Goal: Book appointment/travel/reservation

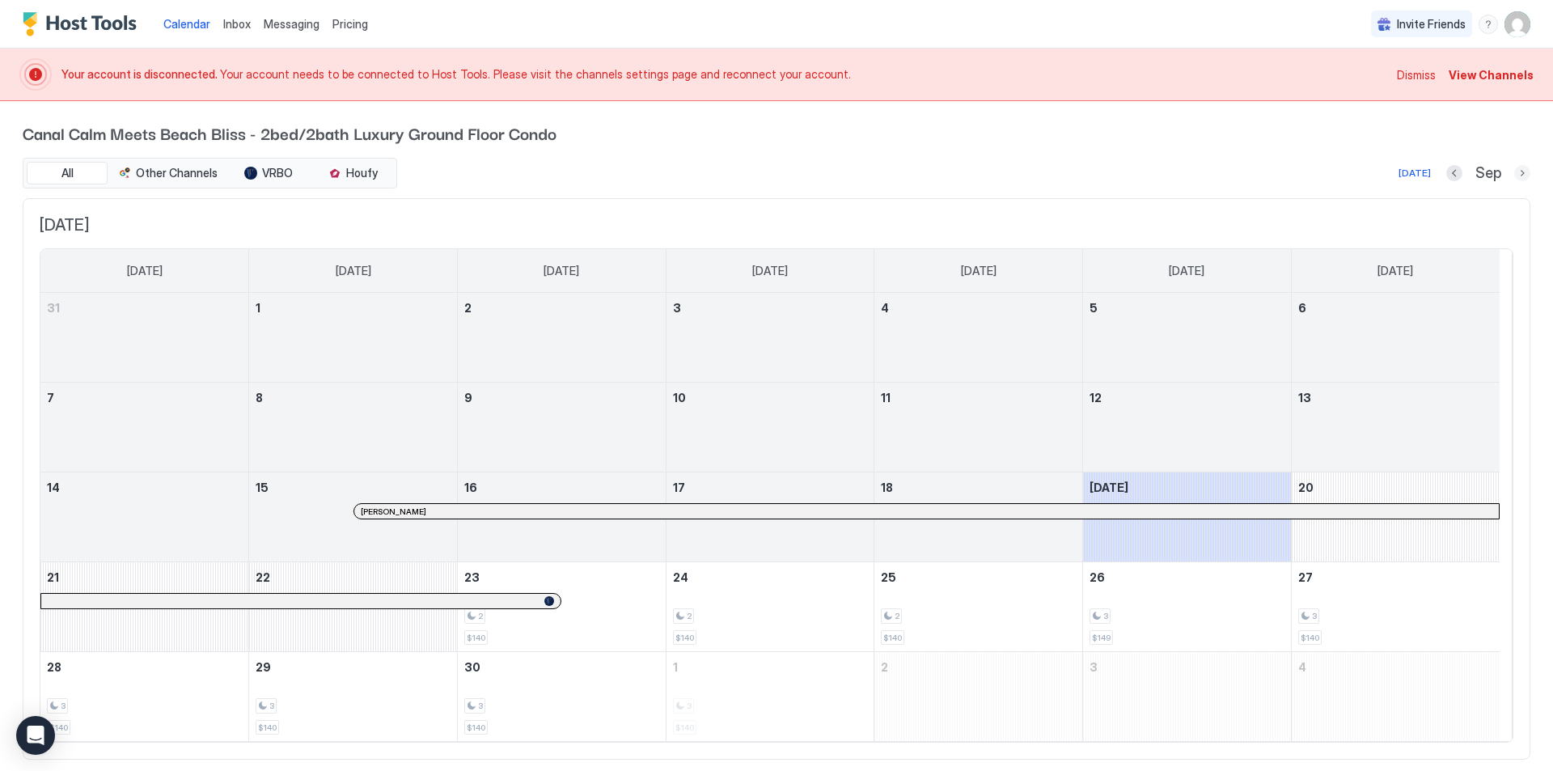
click at [1515, 172] on button "Next month" at bounding box center [1523, 173] width 16 height 16
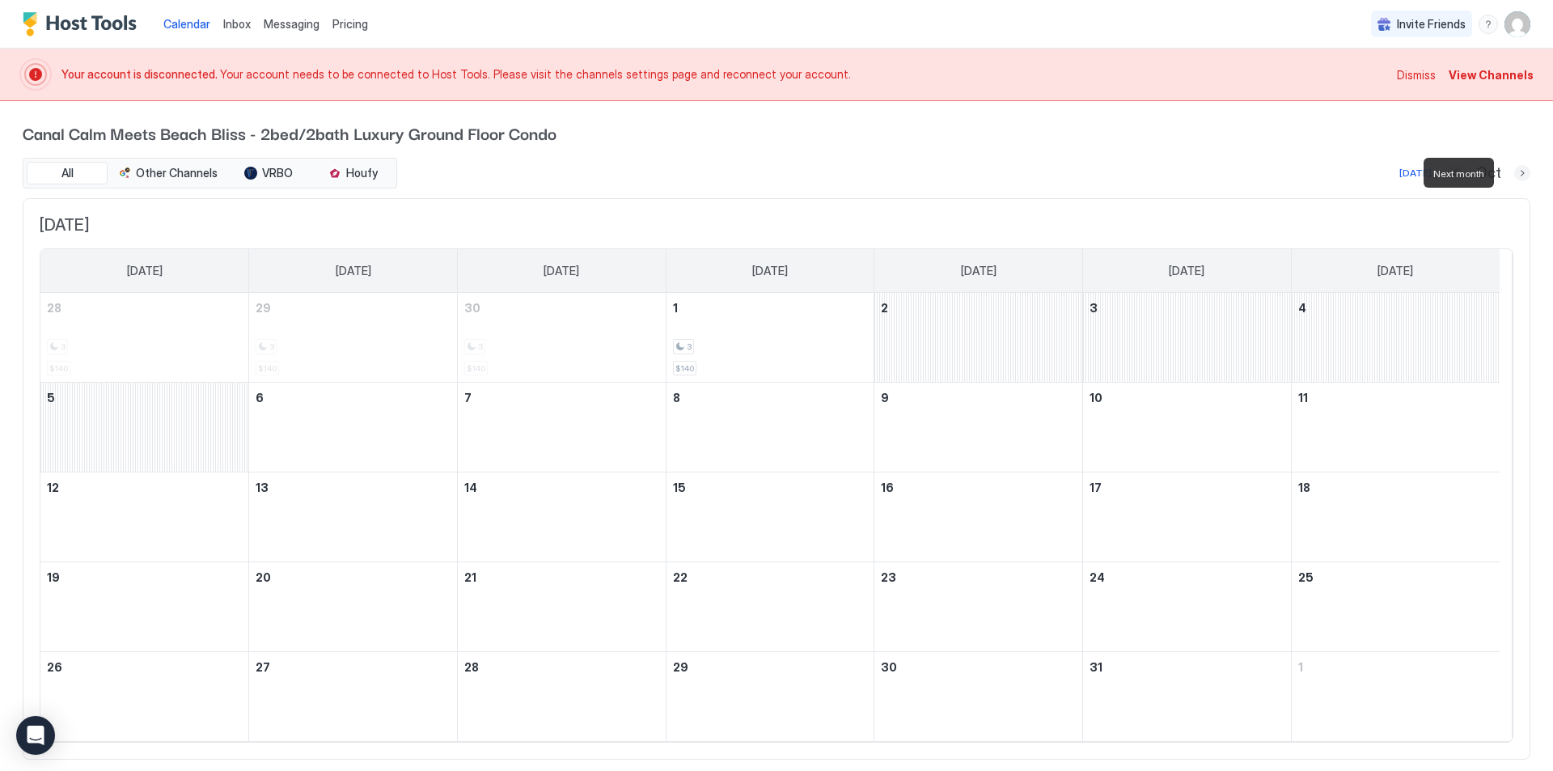
click at [1515, 172] on button "Next month" at bounding box center [1523, 173] width 16 height 16
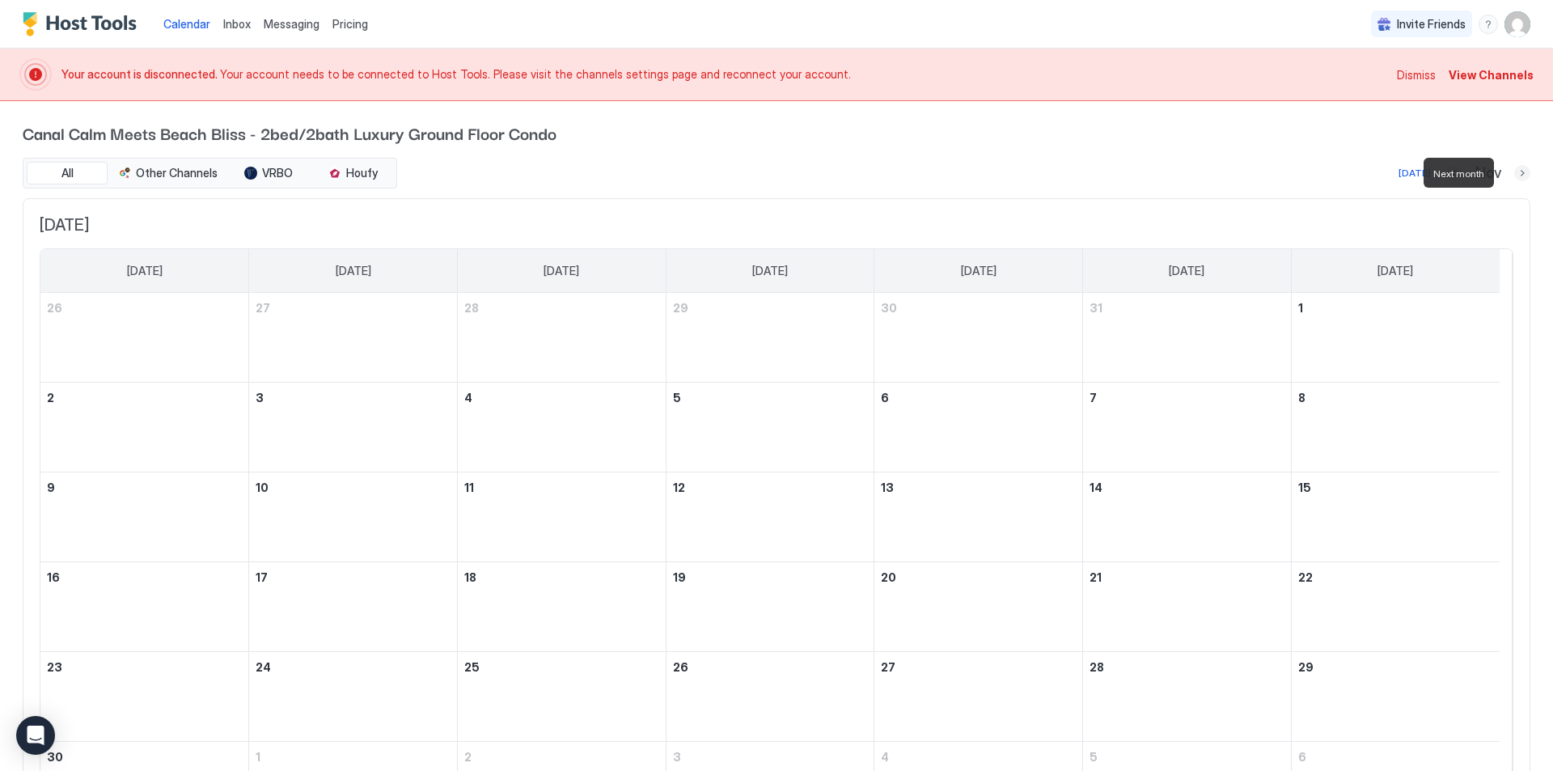
click at [1515, 172] on button "Next month" at bounding box center [1523, 173] width 16 height 16
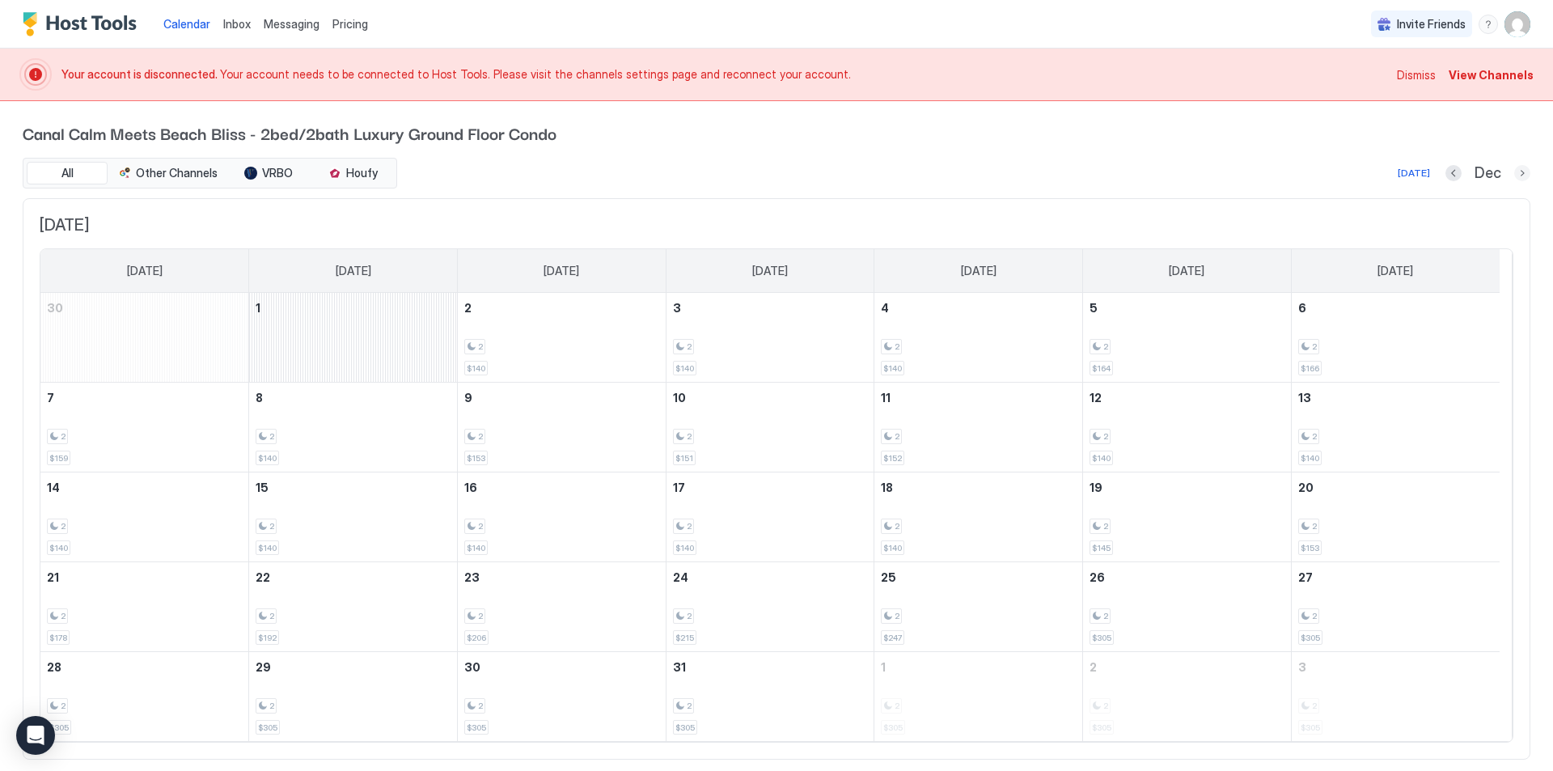
click at [1515, 170] on button "Next month" at bounding box center [1523, 173] width 16 height 16
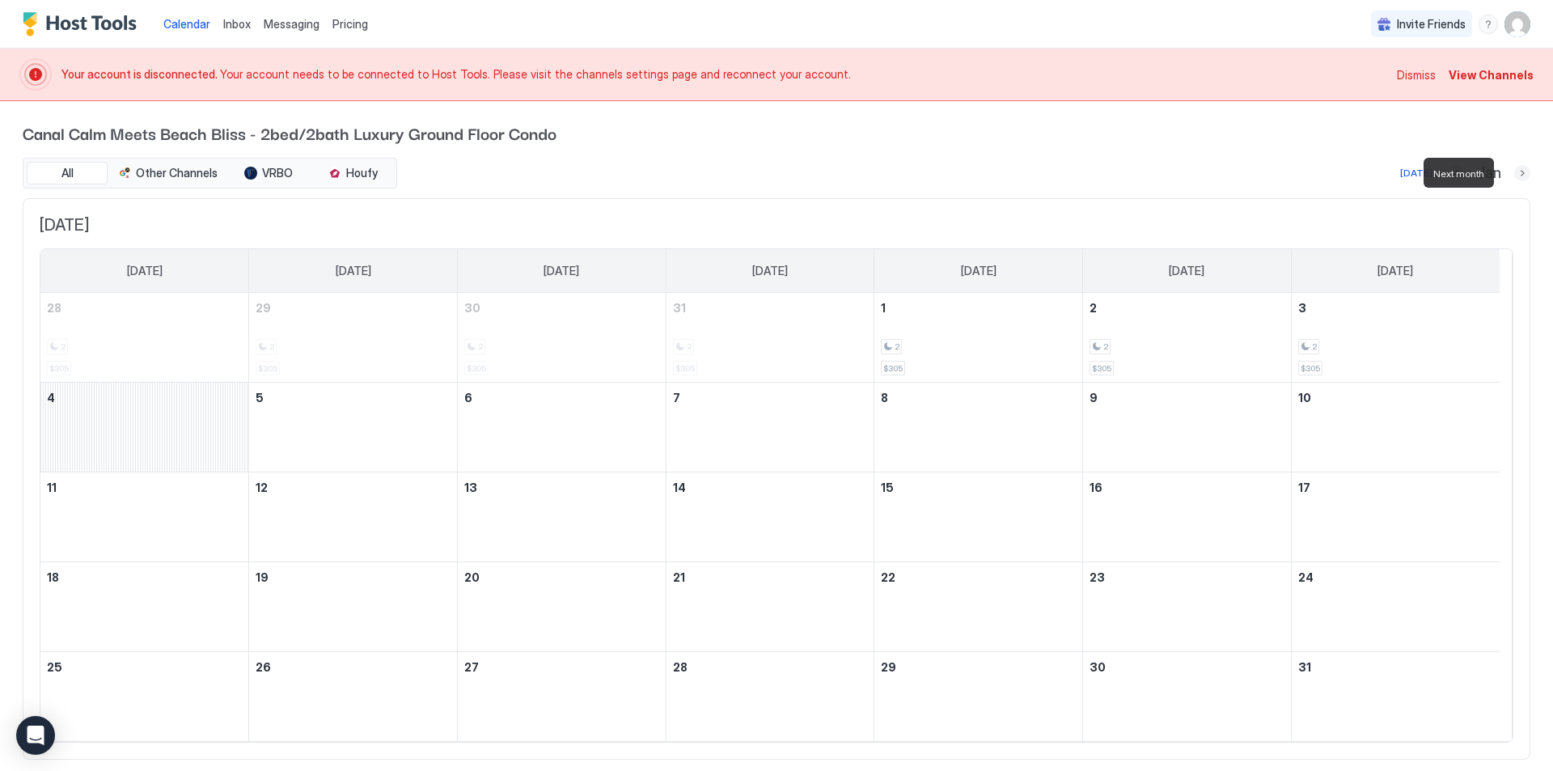
click at [1515, 170] on button "Next month" at bounding box center [1523, 173] width 16 height 16
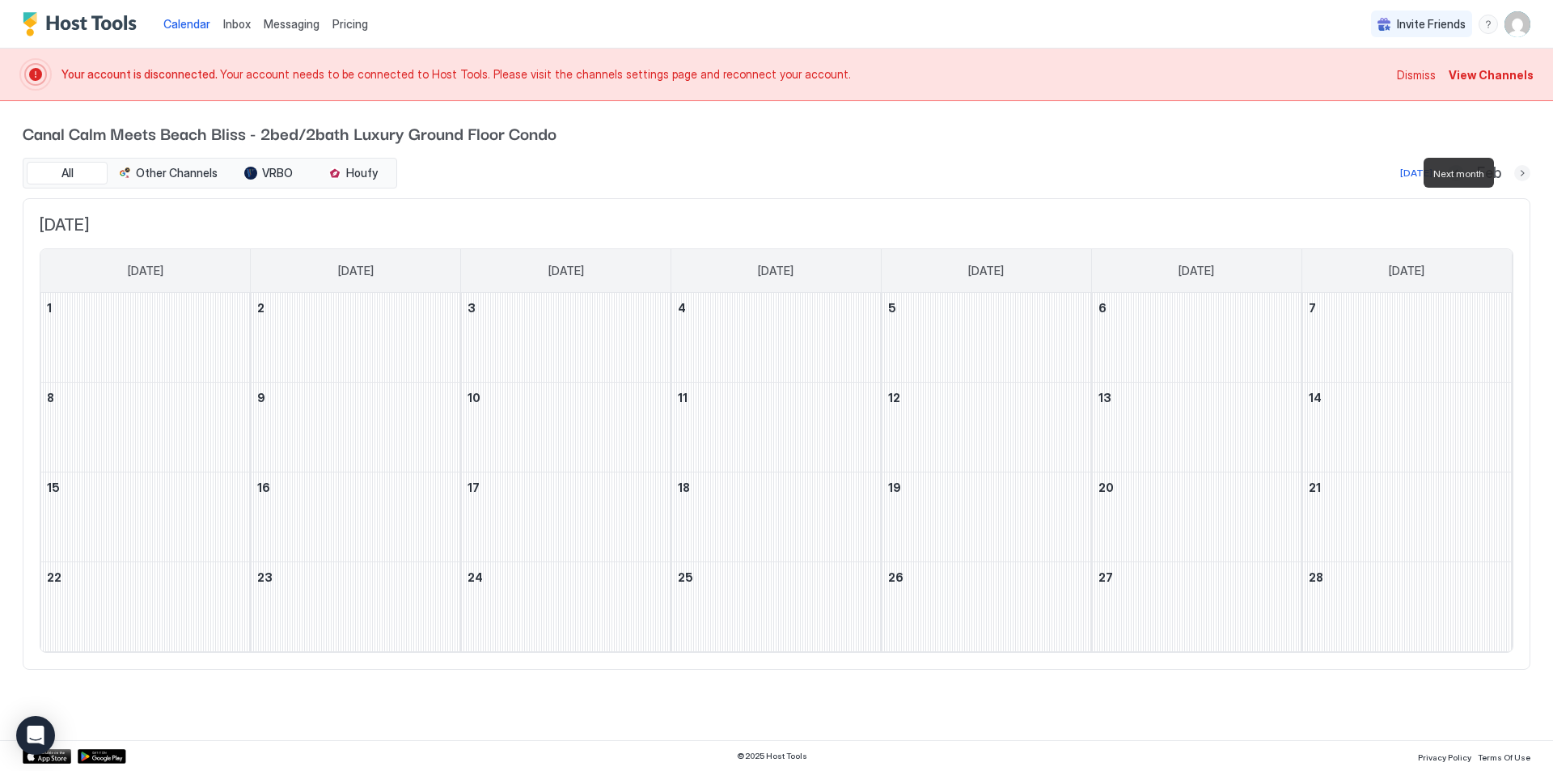
click at [1524, 171] on button "Next month" at bounding box center [1523, 173] width 16 height 16
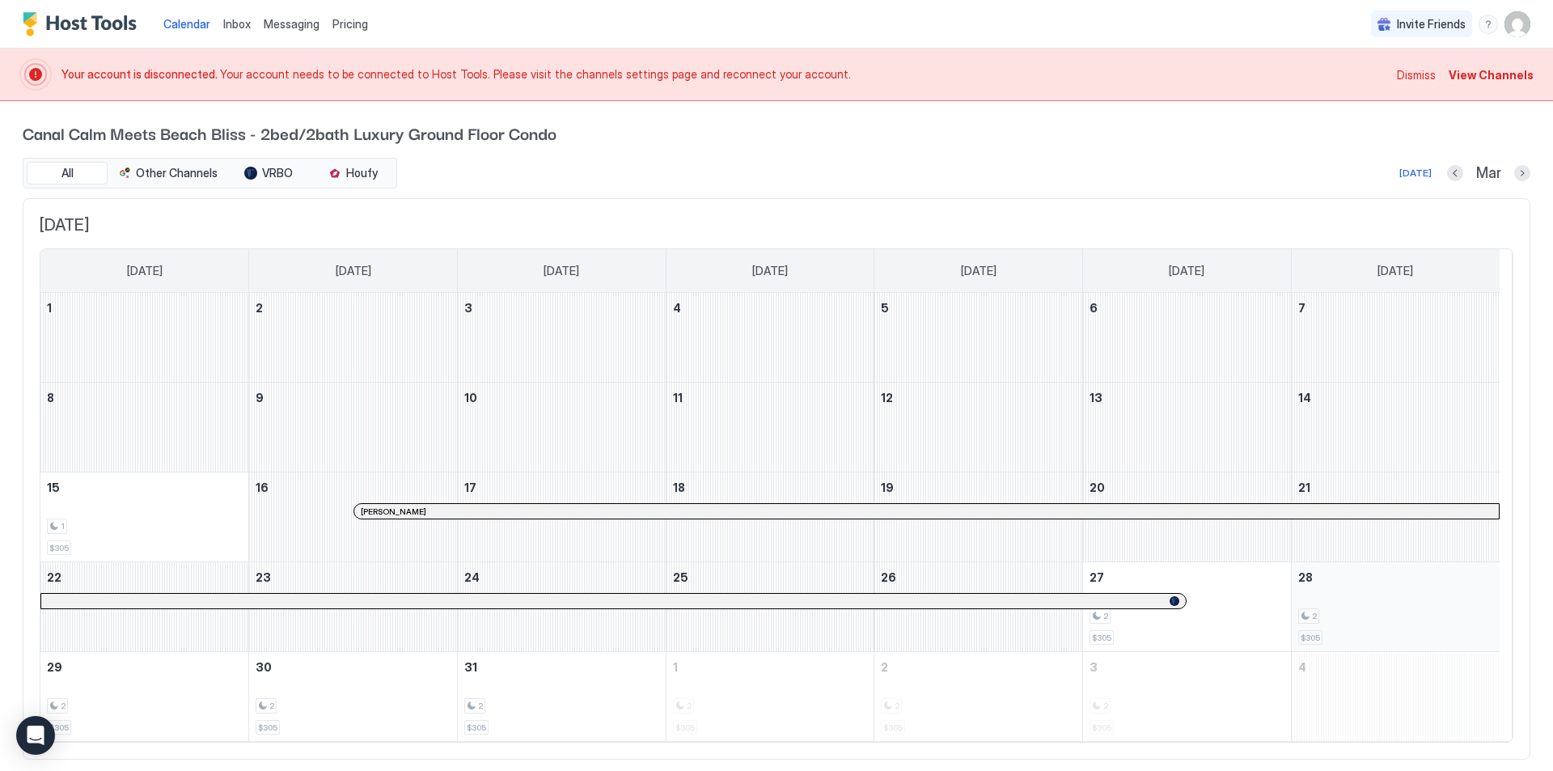
click at [1384, 612] on div "2" at bounding box center [1396, 615] width 195 height 15
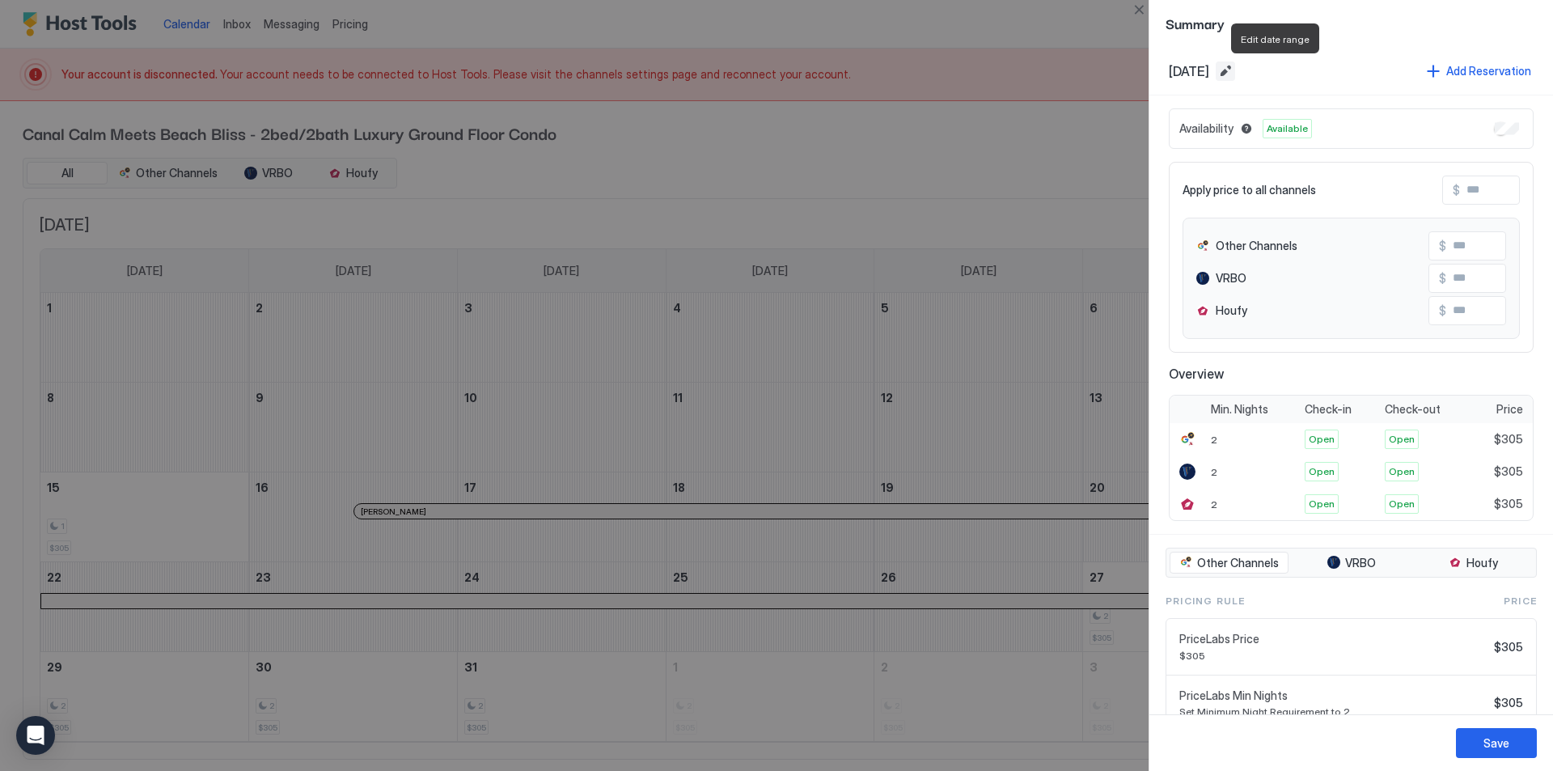
click at [1235, 70] on button "Edit date range" at bounding box center [1225, 70] width 19 height 19
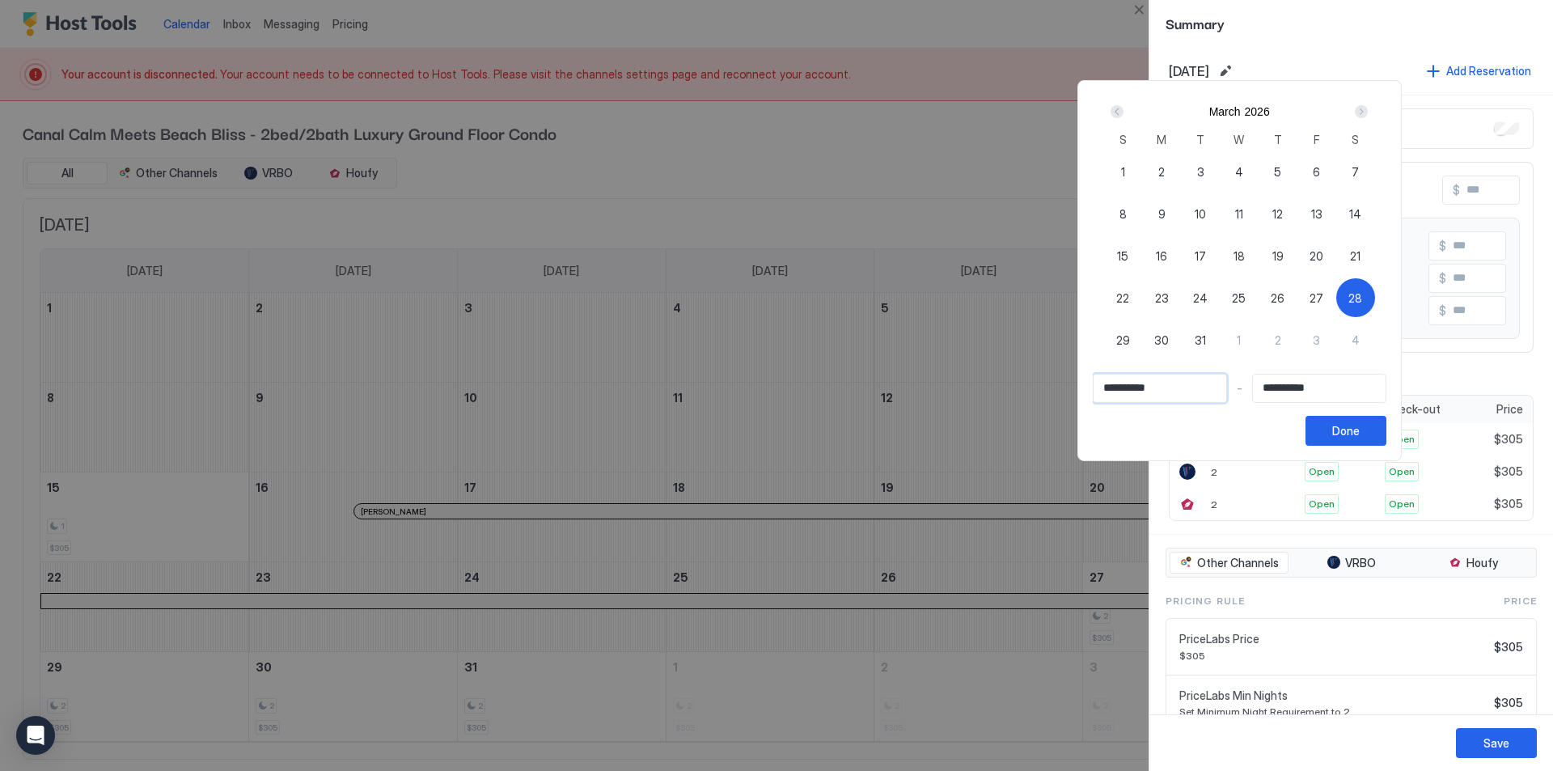
click at [1179, 387] on input "**********" at bounding box center [1160, 389] width 133 height 28
drag, startPoint x: 1179, startPoint y: 387, endPoint x: 1083, endPoint y: 380, distance: 96.5
click at [1083, 380] on div "**********" at bounding box center [1240, 270] width 324 height 381
click at [1363, 295] on span "28" at bounding box center [1356, 298] width 14 height 17
click at [1363, 296] on span "28" at bounding box center [1356, 298] width 14 height 17
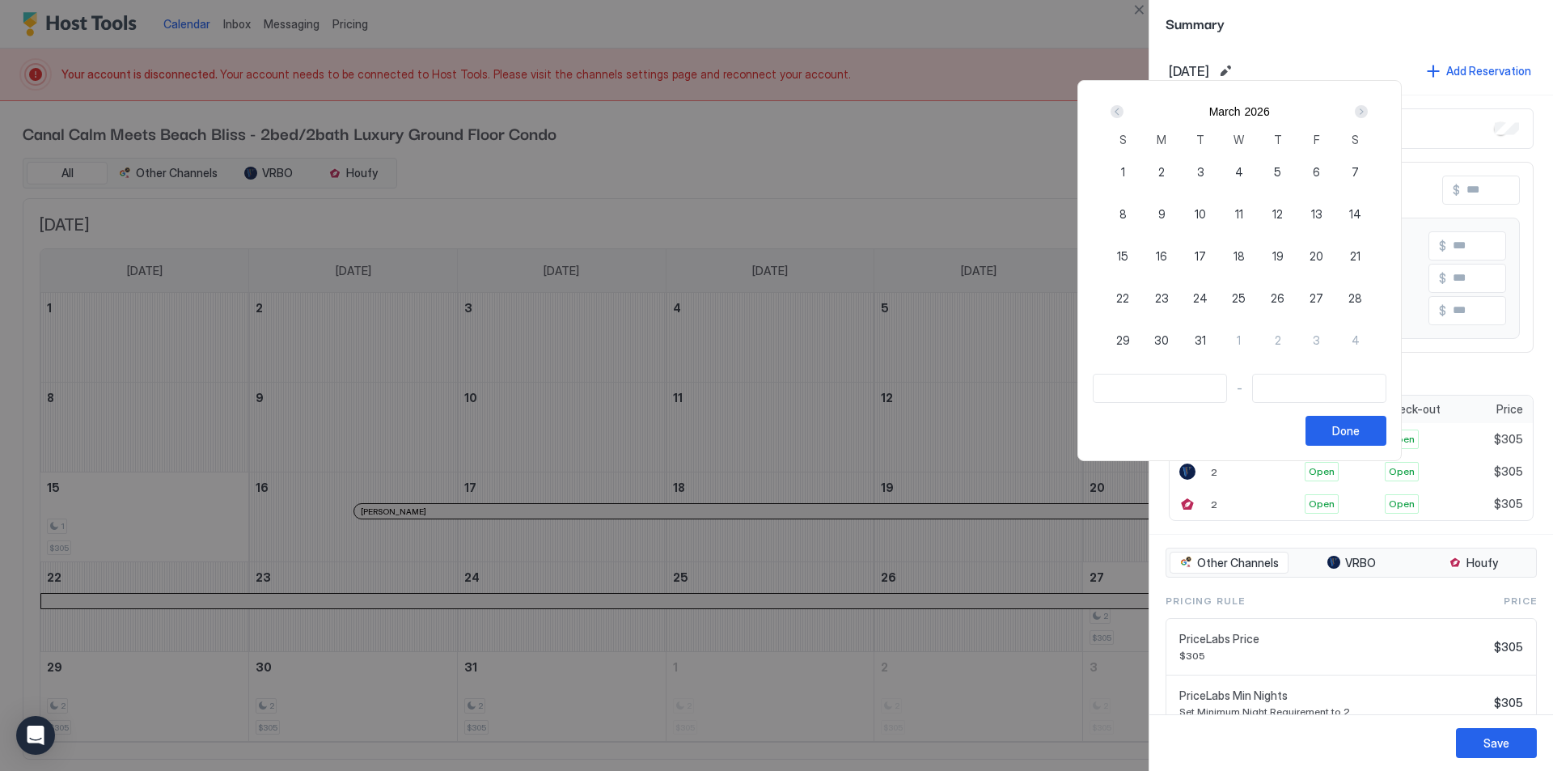
type input "**********"
click at [1312, 392] on input "Input Field" at bounding box center [1319, 389] width 133 height 28
click at [1360, 338] on span "4" at bounding box center [1356, 340] width 8 height 17
type input "**********"
click at [1360, 430] on div "Done" at bounding box center [1347, 430] width 28 height 17
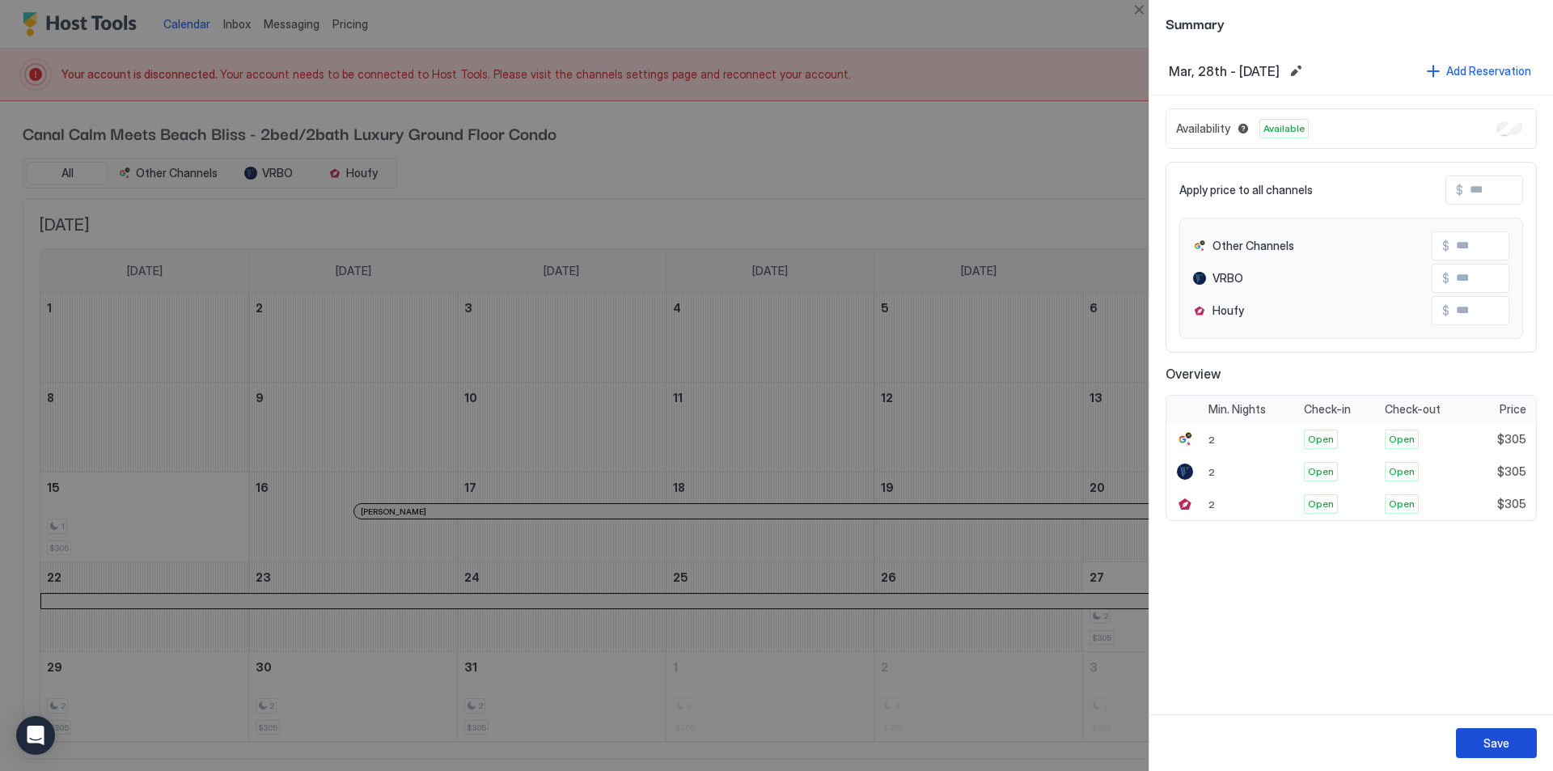
click at [1490, 733] on button "Save" at bounding box center [1496, 743] width 81 height 30
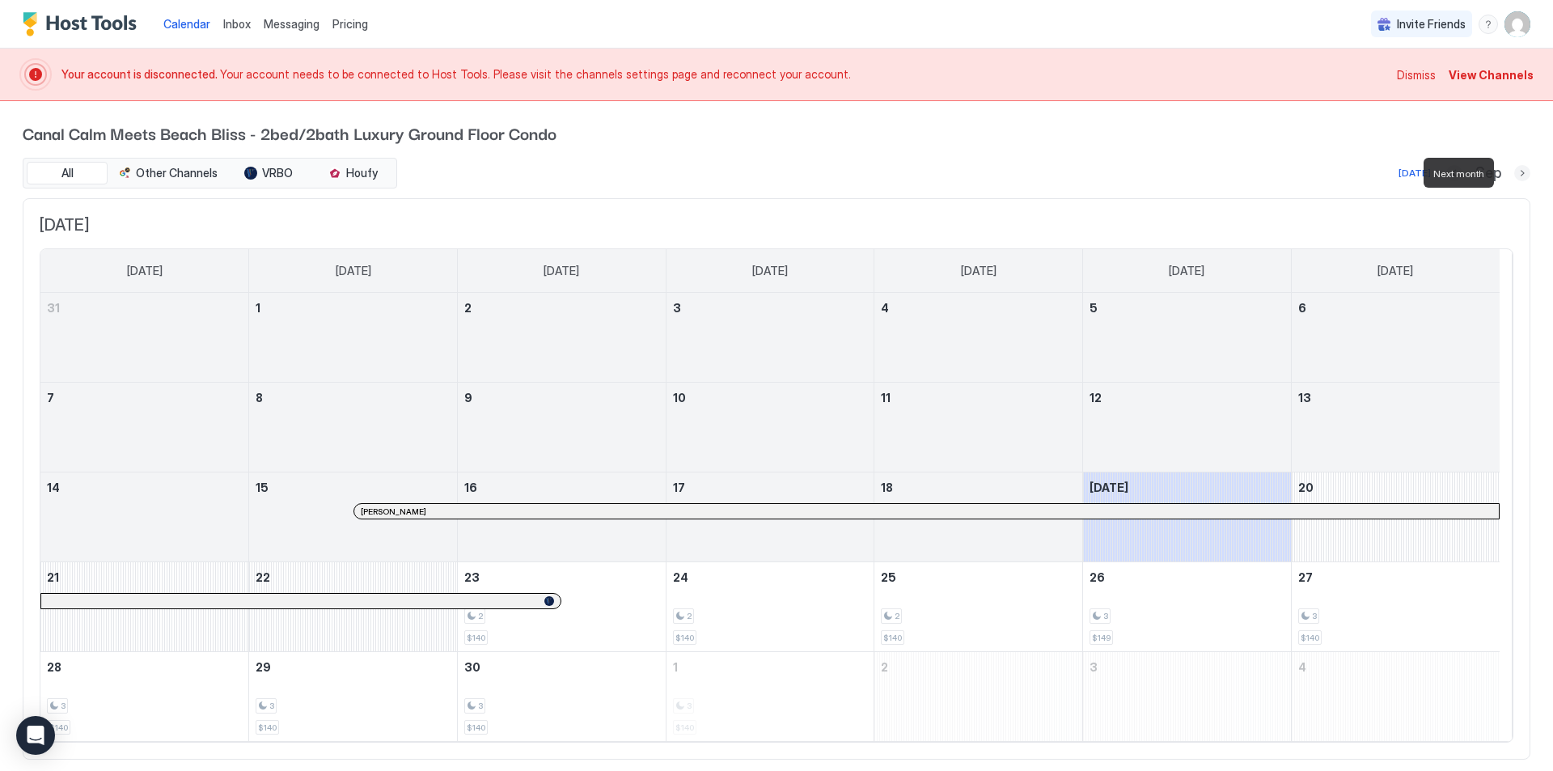
click at [1515, 172] on button "Next month" at bounding box center [1523, 173] width 16 height 16
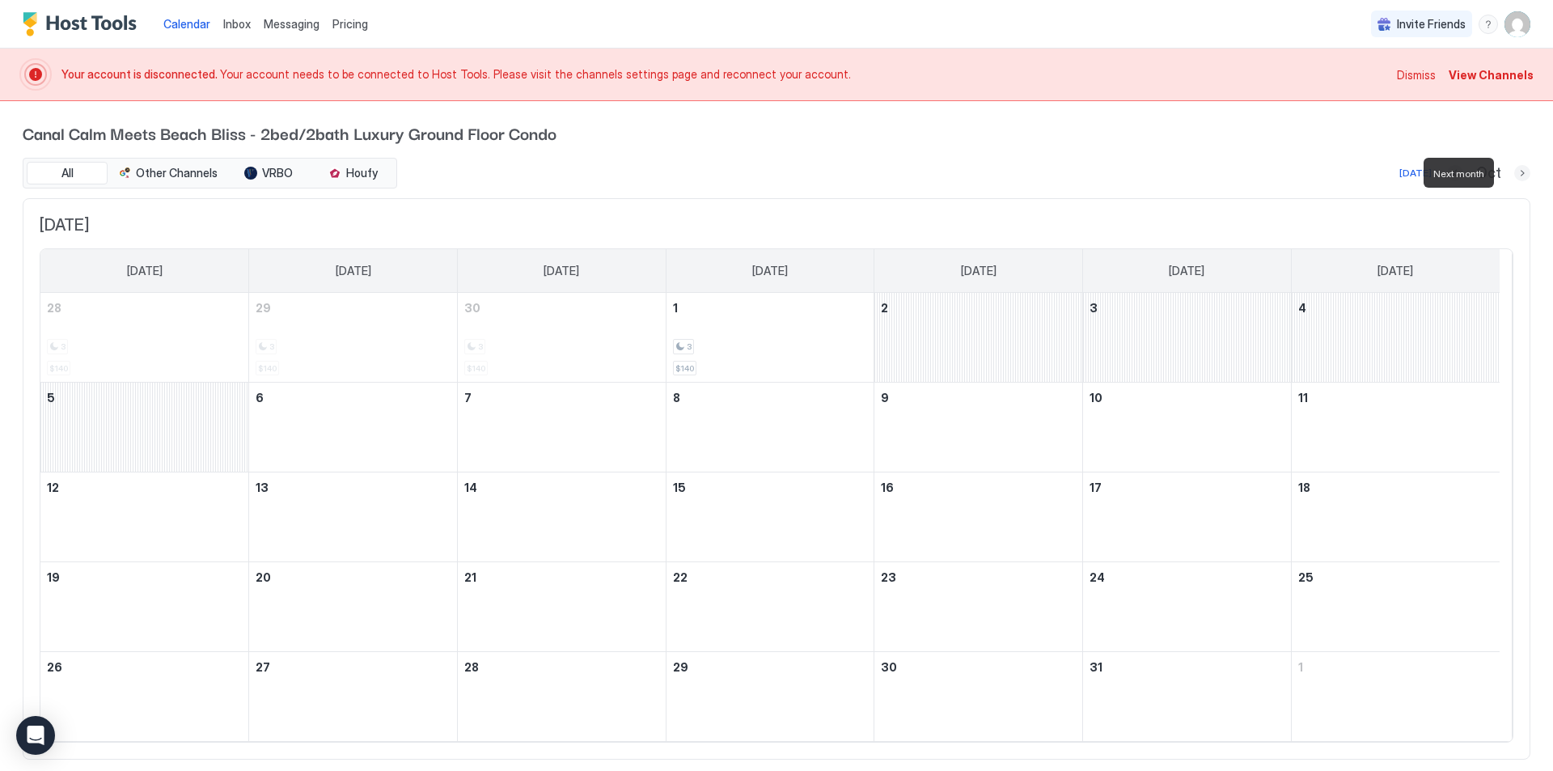
click at [1515, 172] on button "Next month" at bounding box center [1523, 173] width 16 height 16
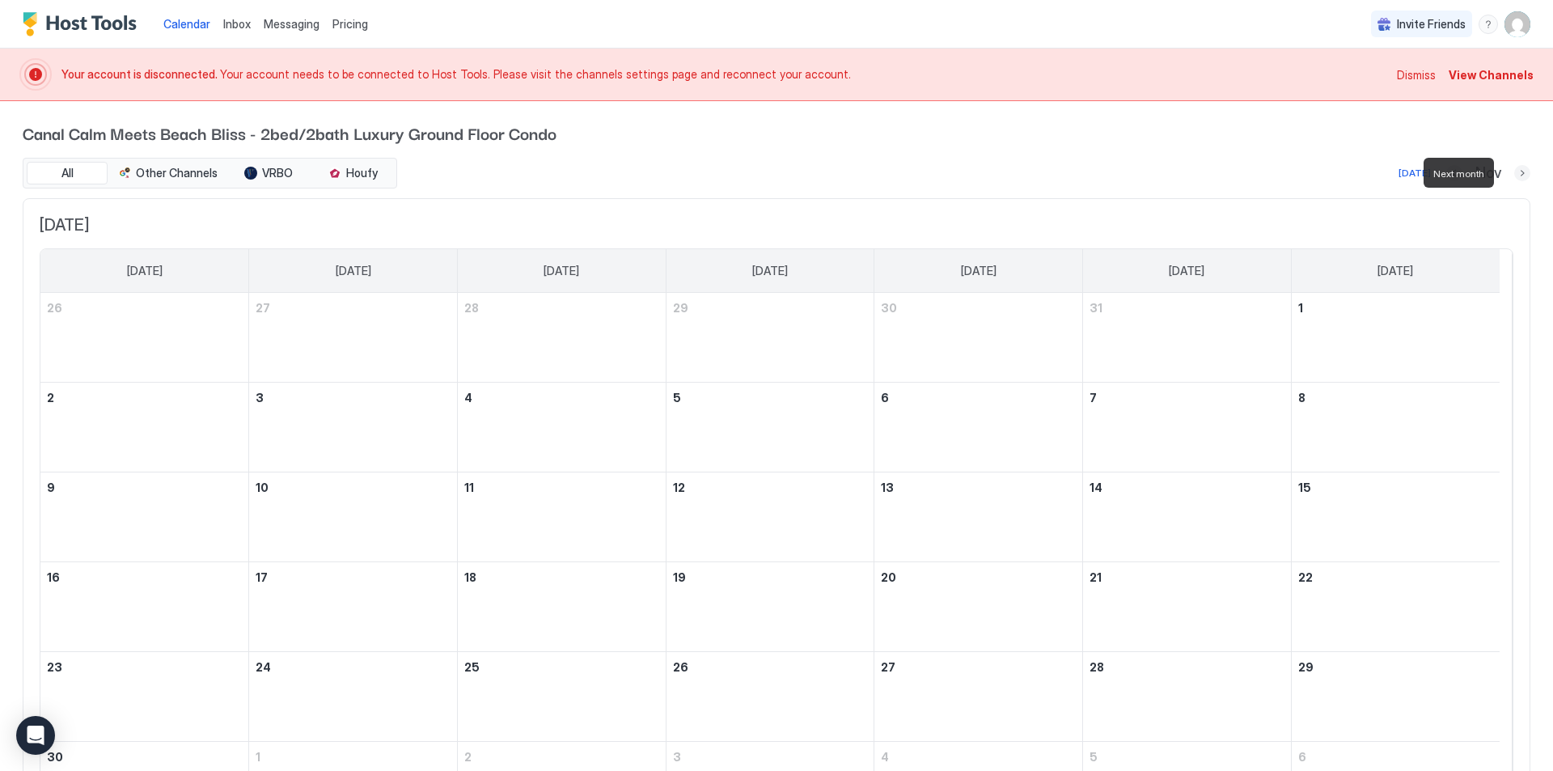
click at [1515, 172] on button "Next month" at bounding box center [1523, 173] width 16 height 16
click at [1515, 171] on button "Next month" at bounding box center [1523, 173] width 16 height 16
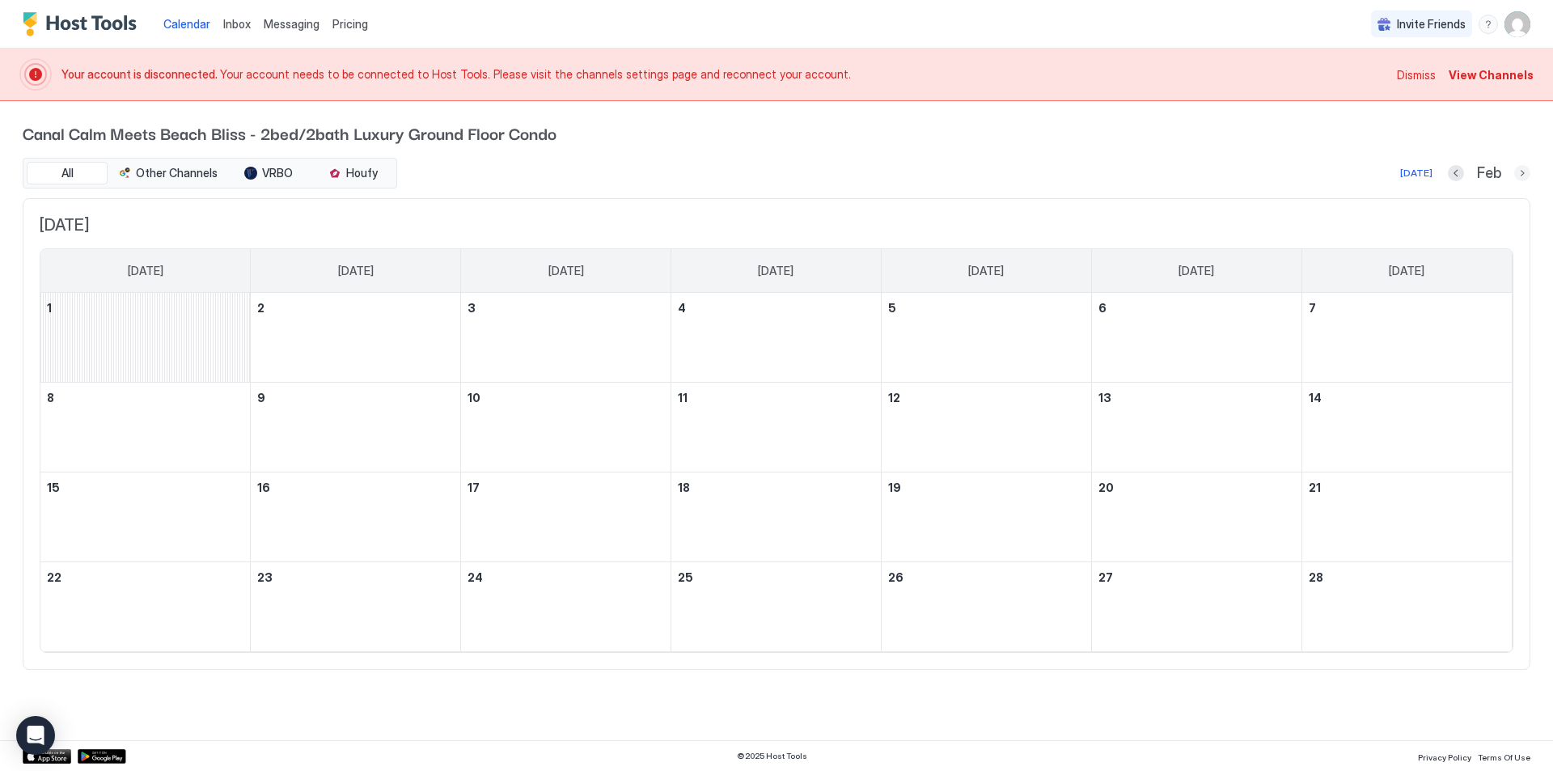
click at [1519, 173] on button "Next month" at bounding box center [1523, 173] width 16 height 16
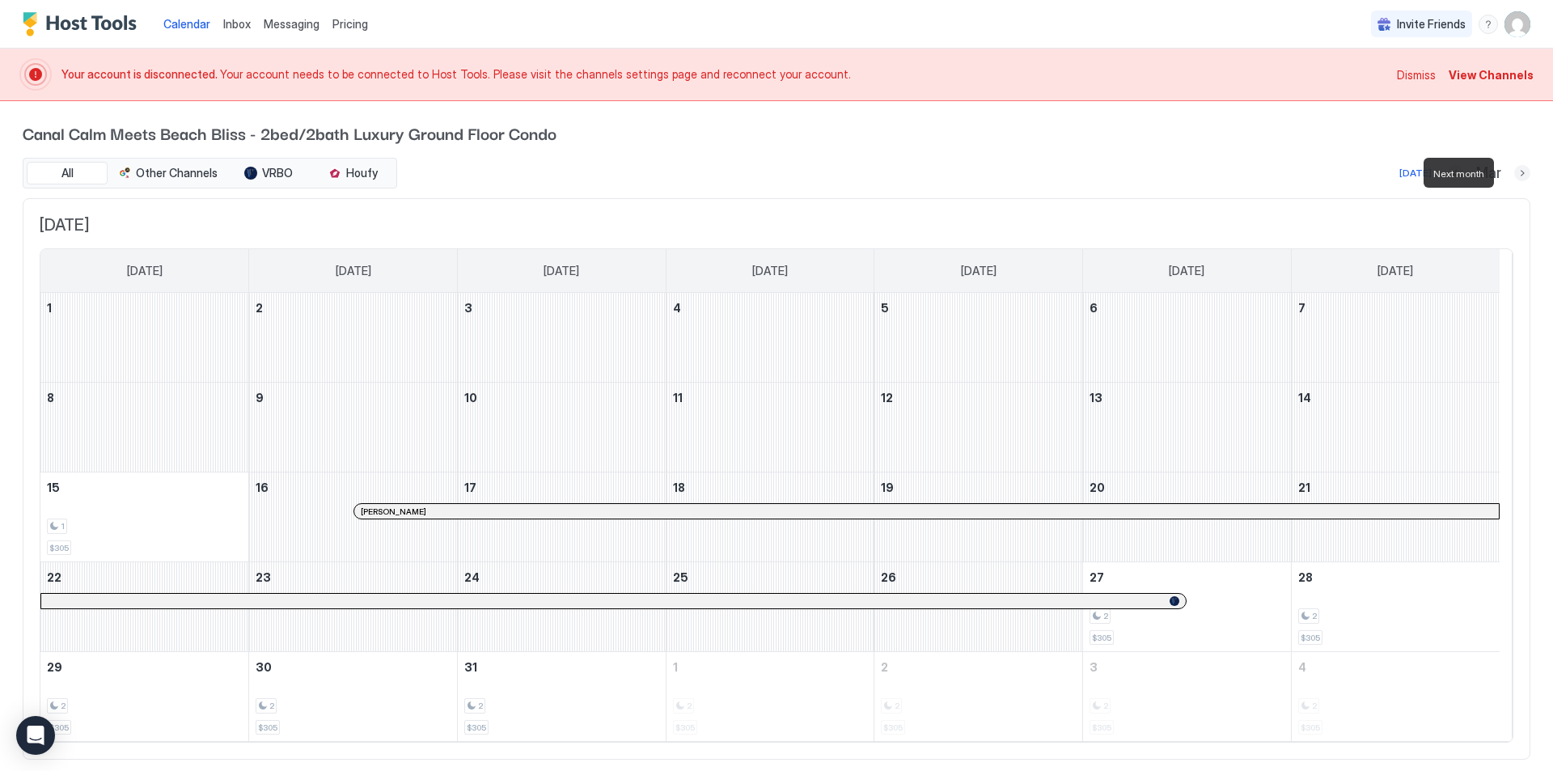
click at [1515, 172] on button "Next month" at bounding box center [1523, 173] width 16 height 16
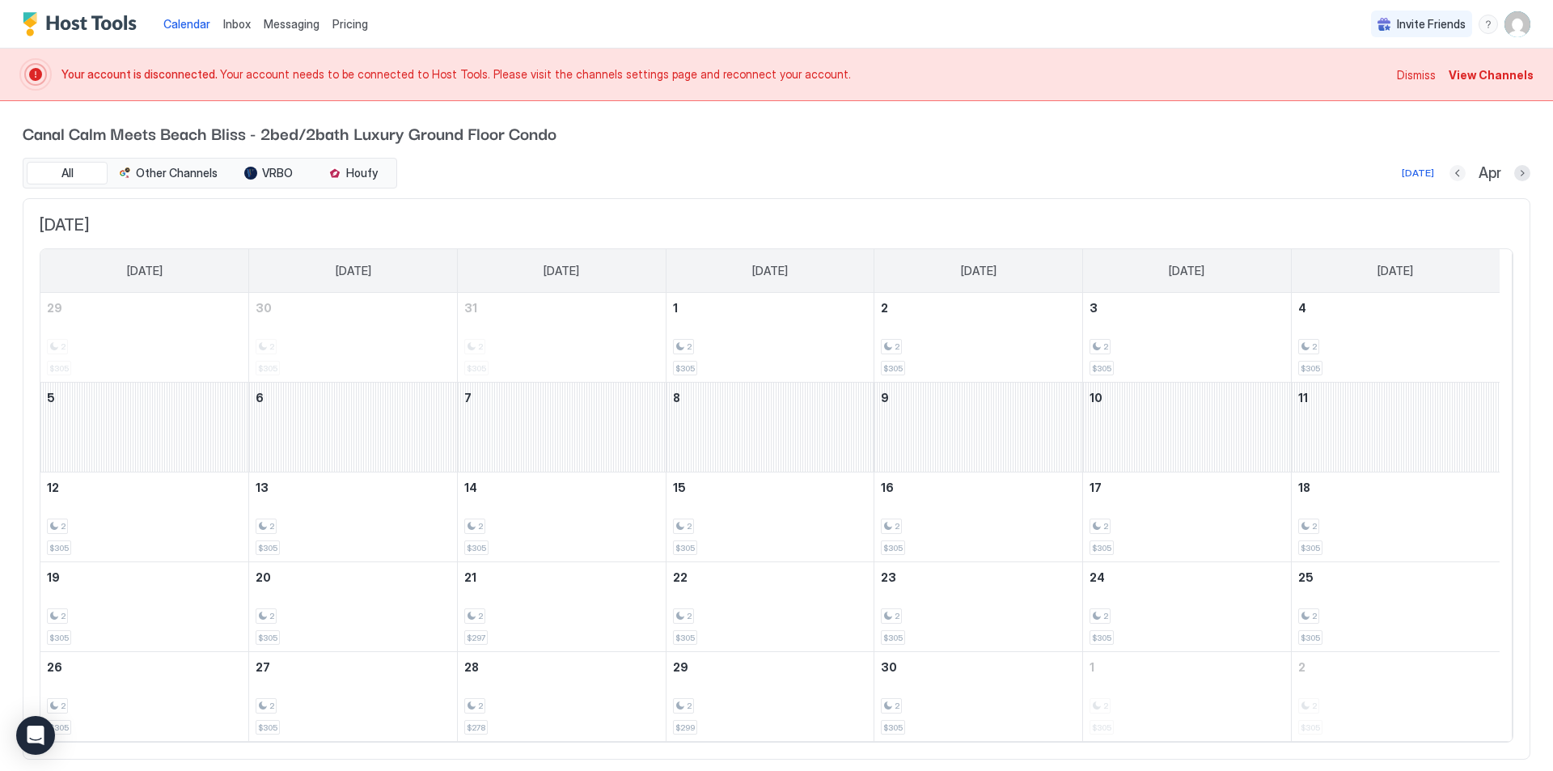
click at [1450, 172] on button "Previous month" at bounding box center [1458, 173] width 16 height 16
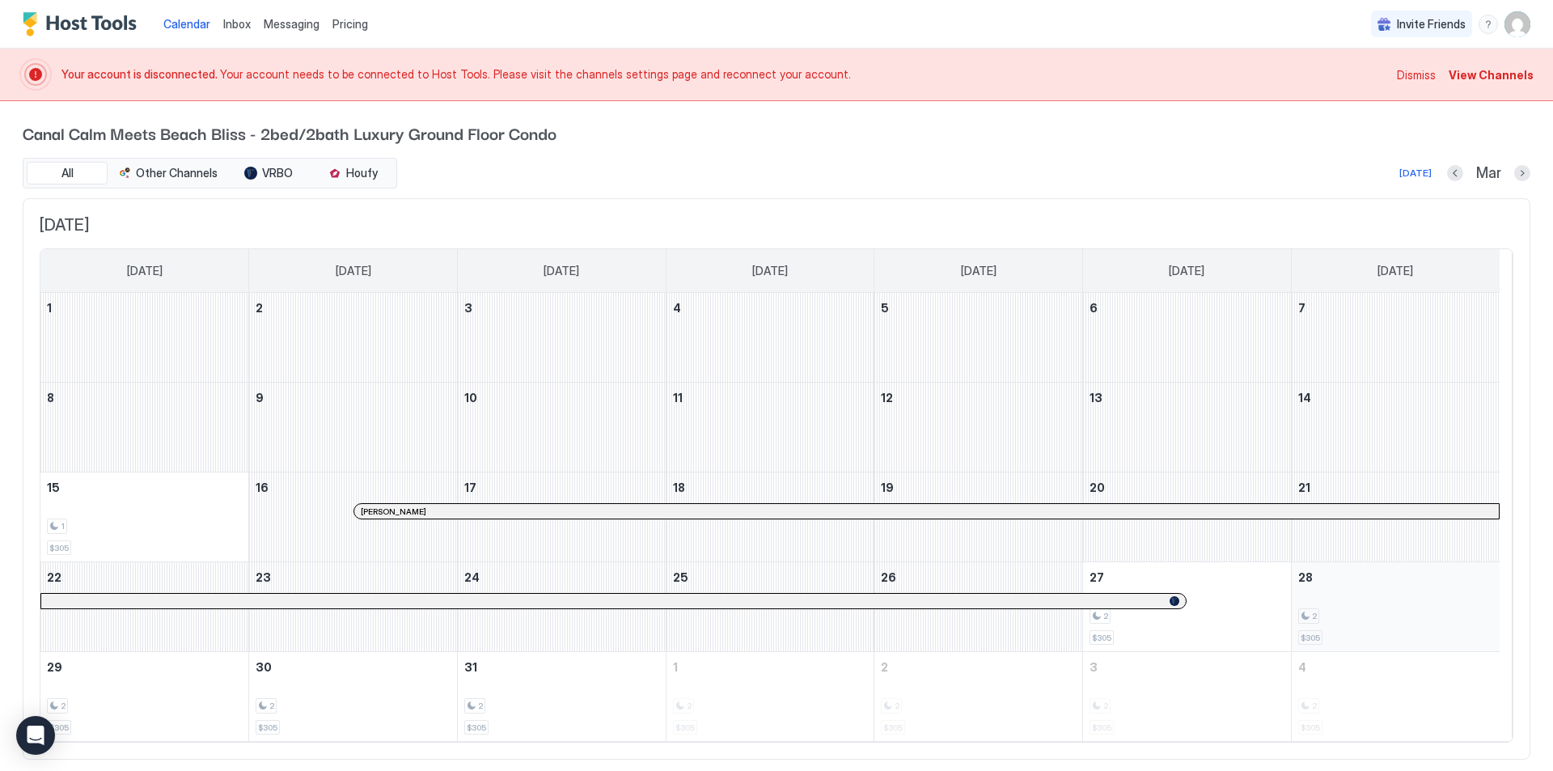
click at [1382, 600] on div "2 $305" at bounding box center [1396, 607] width 195 height 76
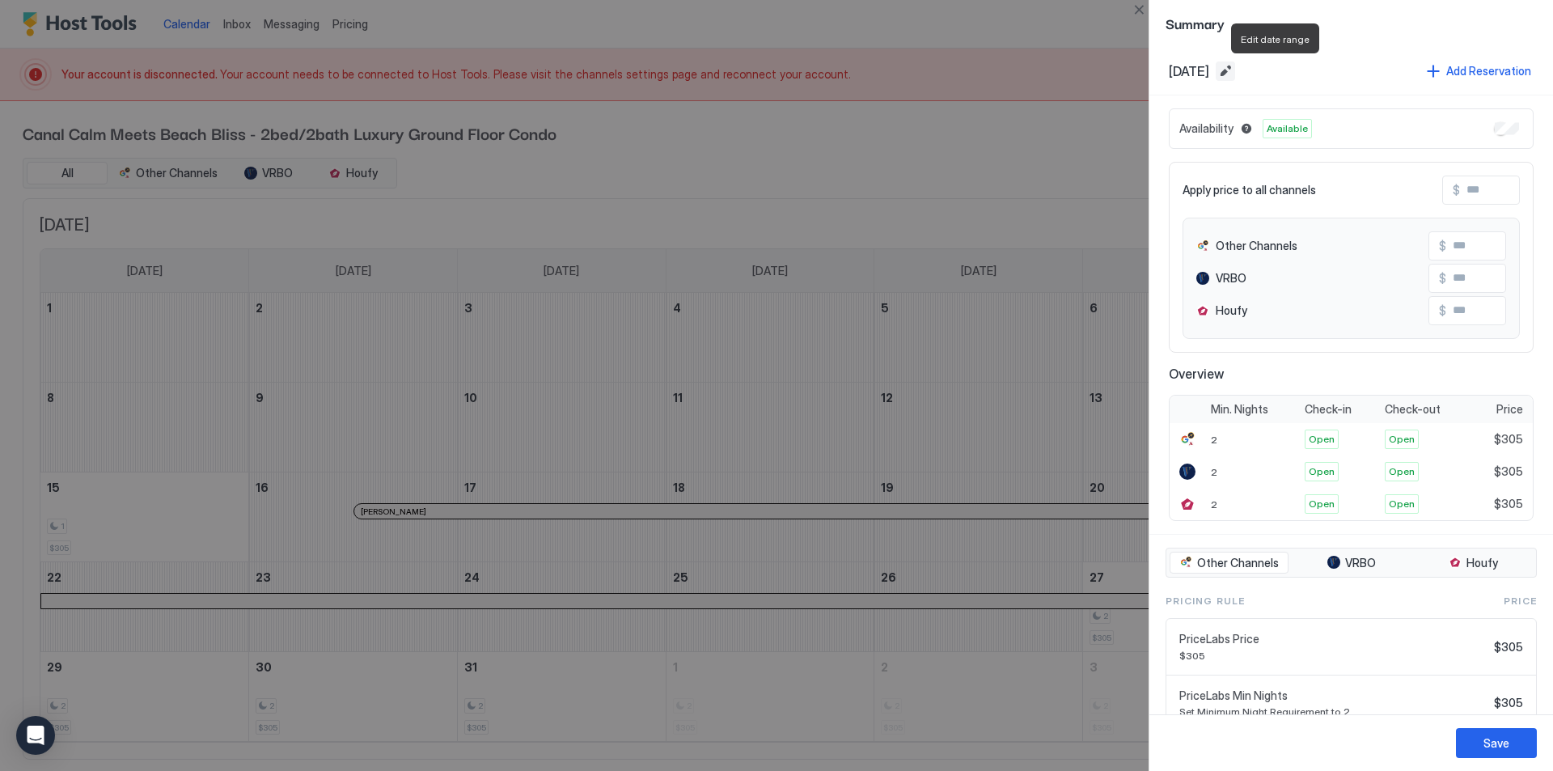
click at [1235, 71] on button "Edit date range" at bounding box center [1225, 70] width 19 height 19
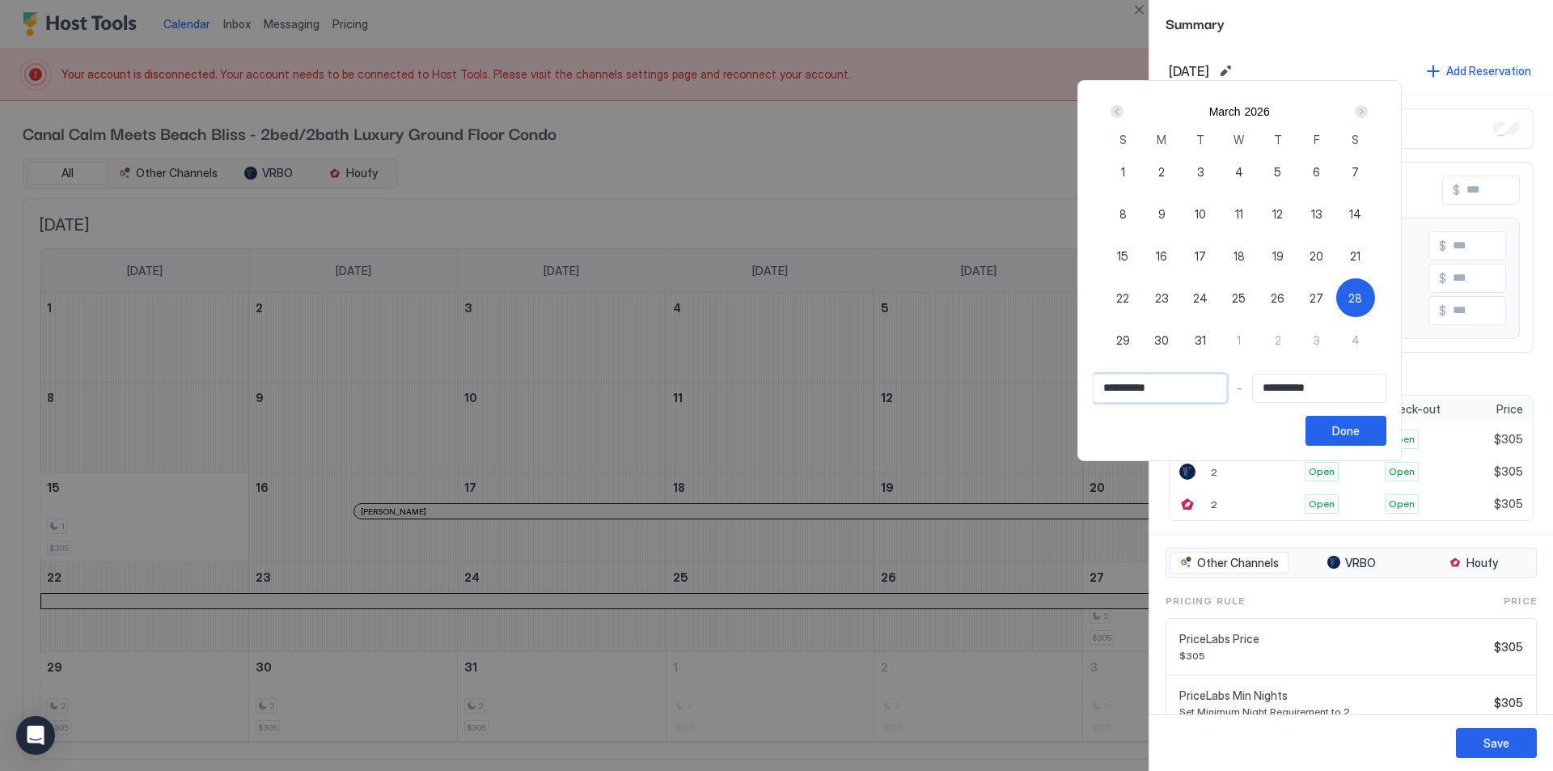
click at [1163, 388] on input "**********" at bounding box center [1160, 389] width 133 height 28
drag, startPoint x: 1163, startPoint y: 388, endPoint x: 1104, endPoint y: 388, distance: 59.9
click at [1104, 388] on input "**********" at bounding box center [1160, 389] width 133 height 28
click at [1363, 295] on span "28" at bounding box center [1356, 298] width 14 height 17
click at [1108, 392] on input "Input Field" at bounding box center [1160, 389] width 133 height 28
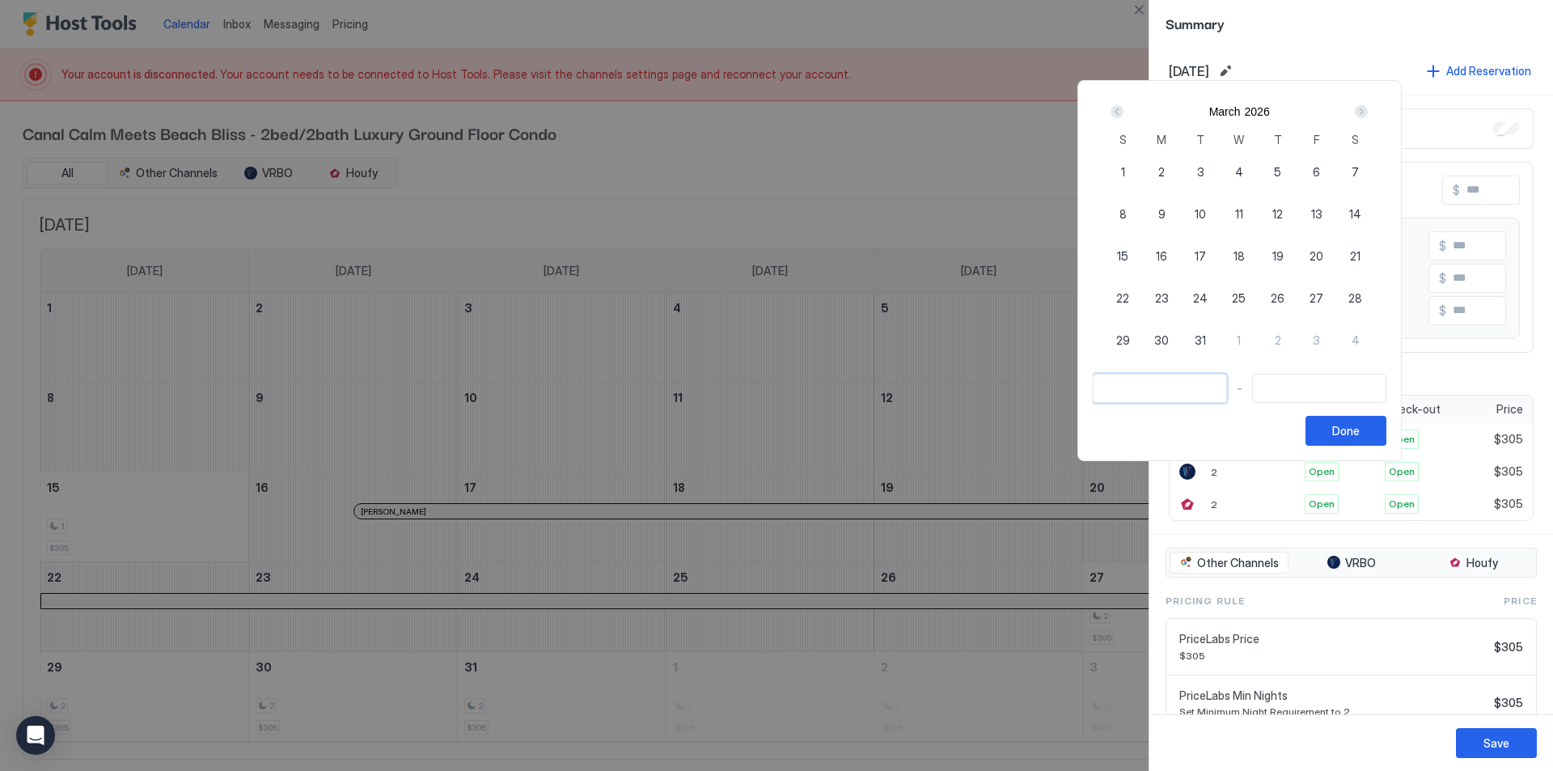
click at [1363, 297] on span "28" at bounding box center [1356, 298] width 14 height 17
type input "**********"
click at [1323, 389] on input "Input Field" at bounding box center [1319, 389] width 133 height 28
click at [1375, 337] on div "4" at bounding box center [1356, 339] width 39 height 39
type input "**********"
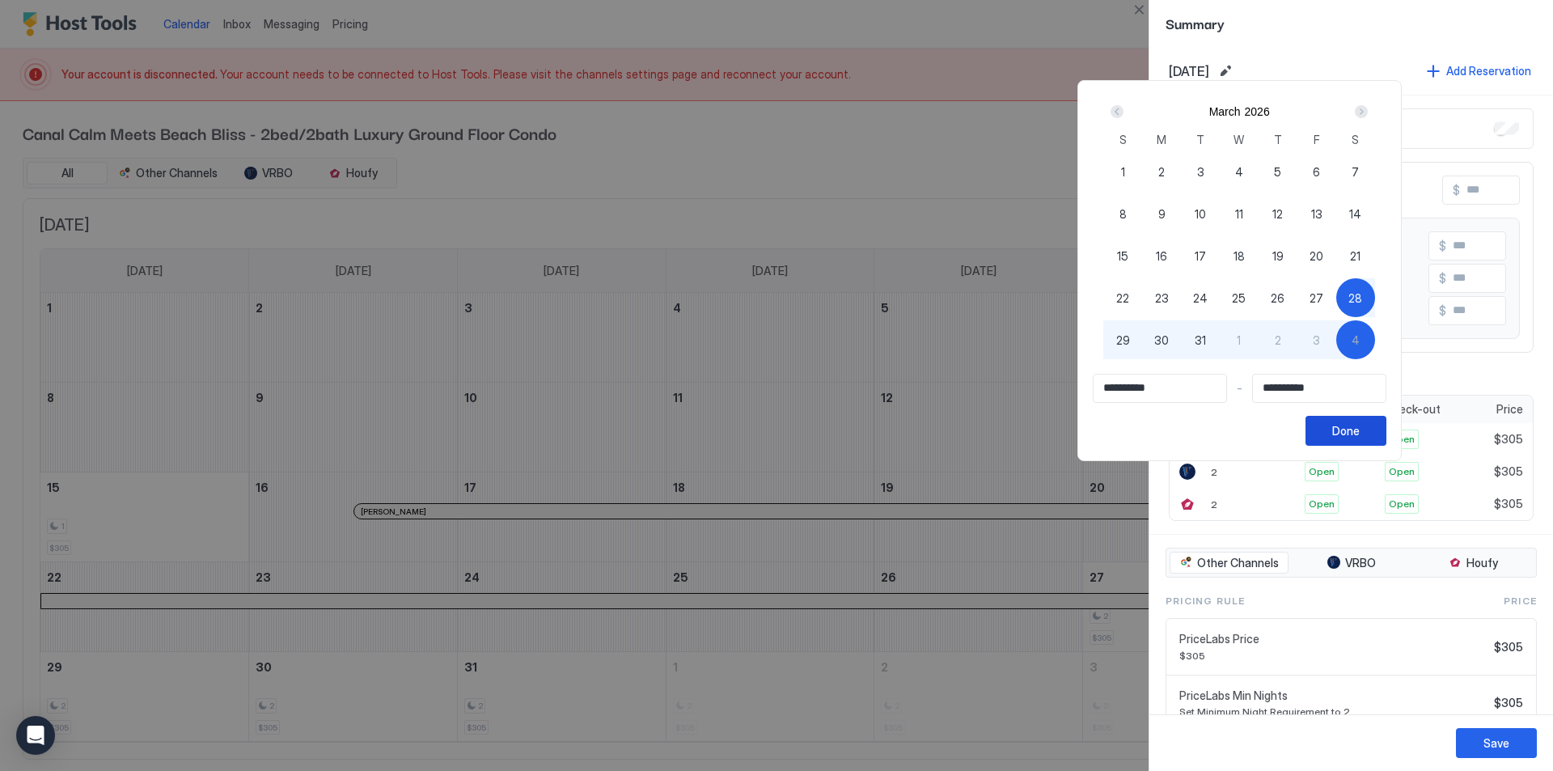
click at [1360, 431] on div "Done" at bounding box center [1347, 430] width 28 height 17
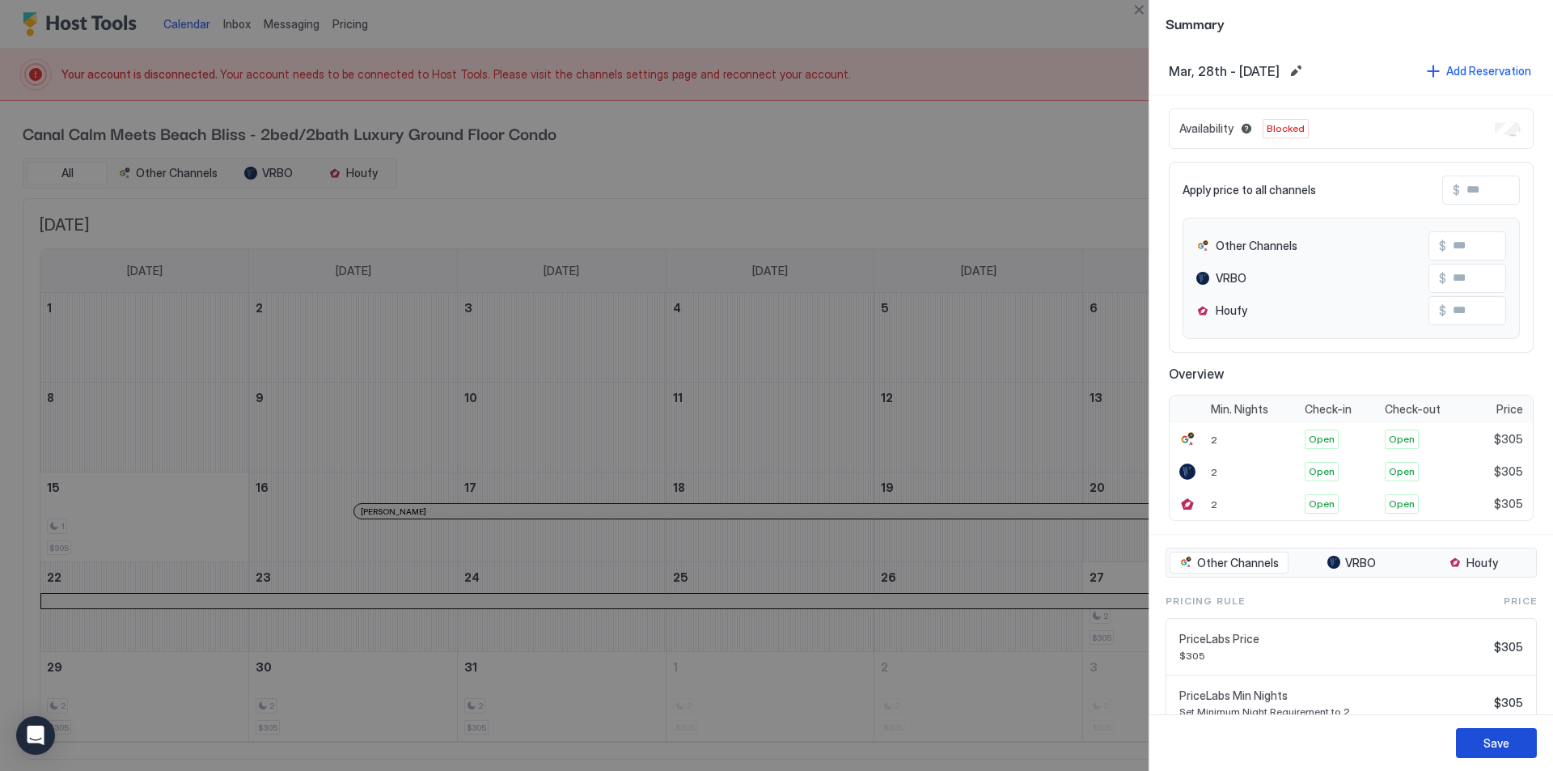
click at [1490, 743] on div "Save" at bounding box center [1497, 743] width 26 height 17
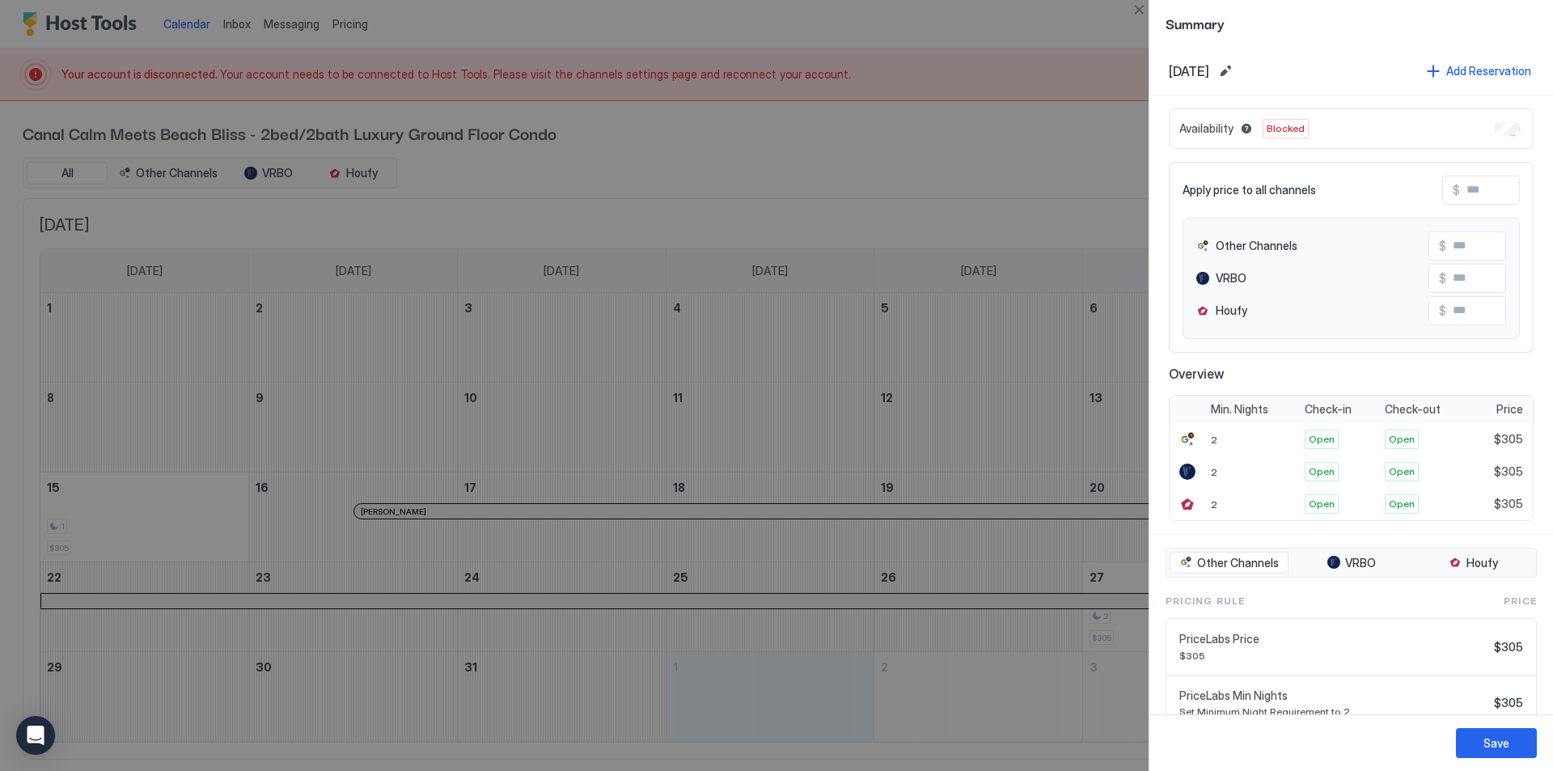
click at [939, 146] on div at bounding box center [776, 385] width 1553 height 771
click at [1487, 750] on div "Save" at bounding box center [1497, 743] width 26 height 17
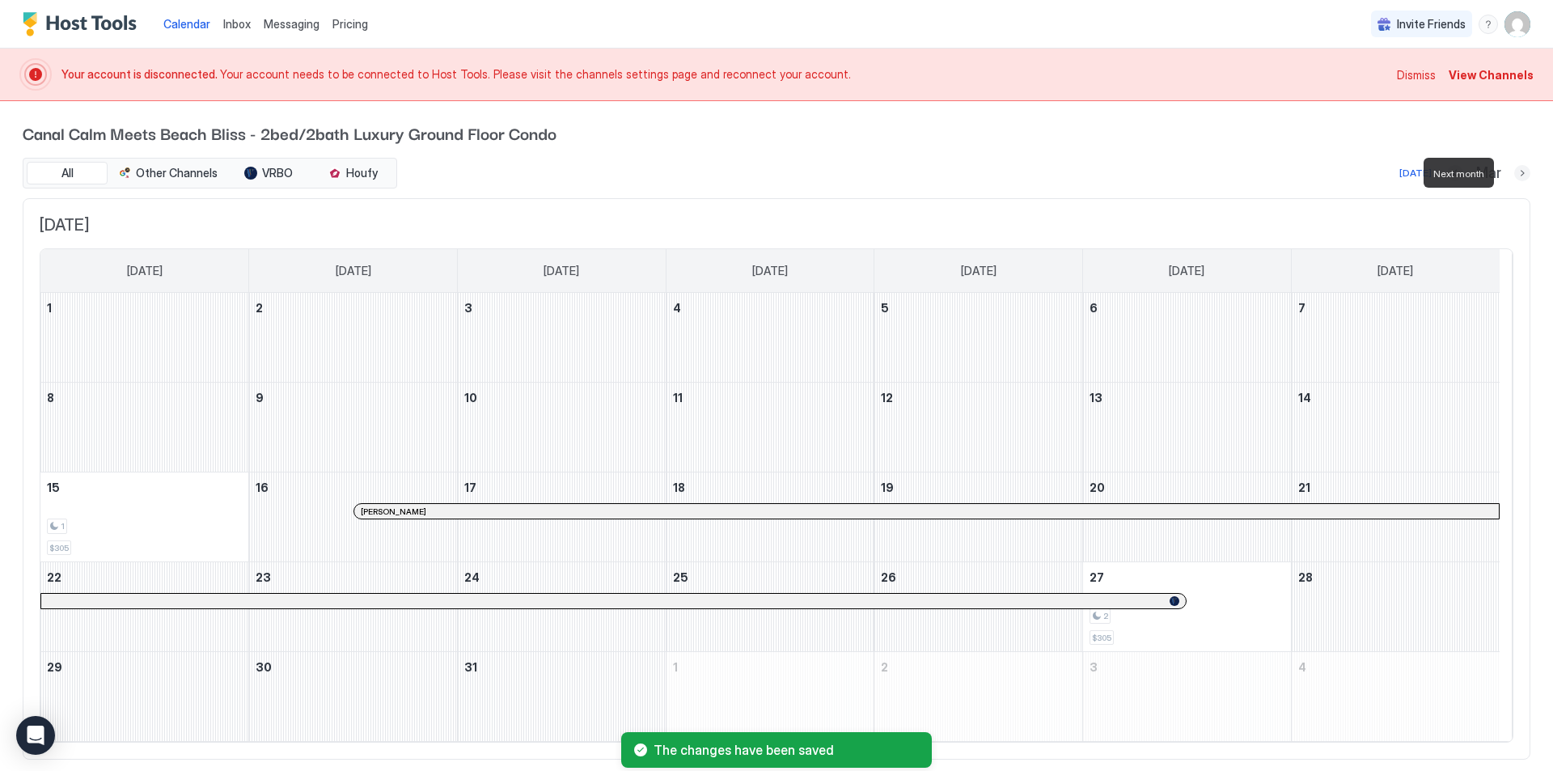
click at [1515, 171] on button "Next month" at bounding box center [1523, 173] width 16 height 16
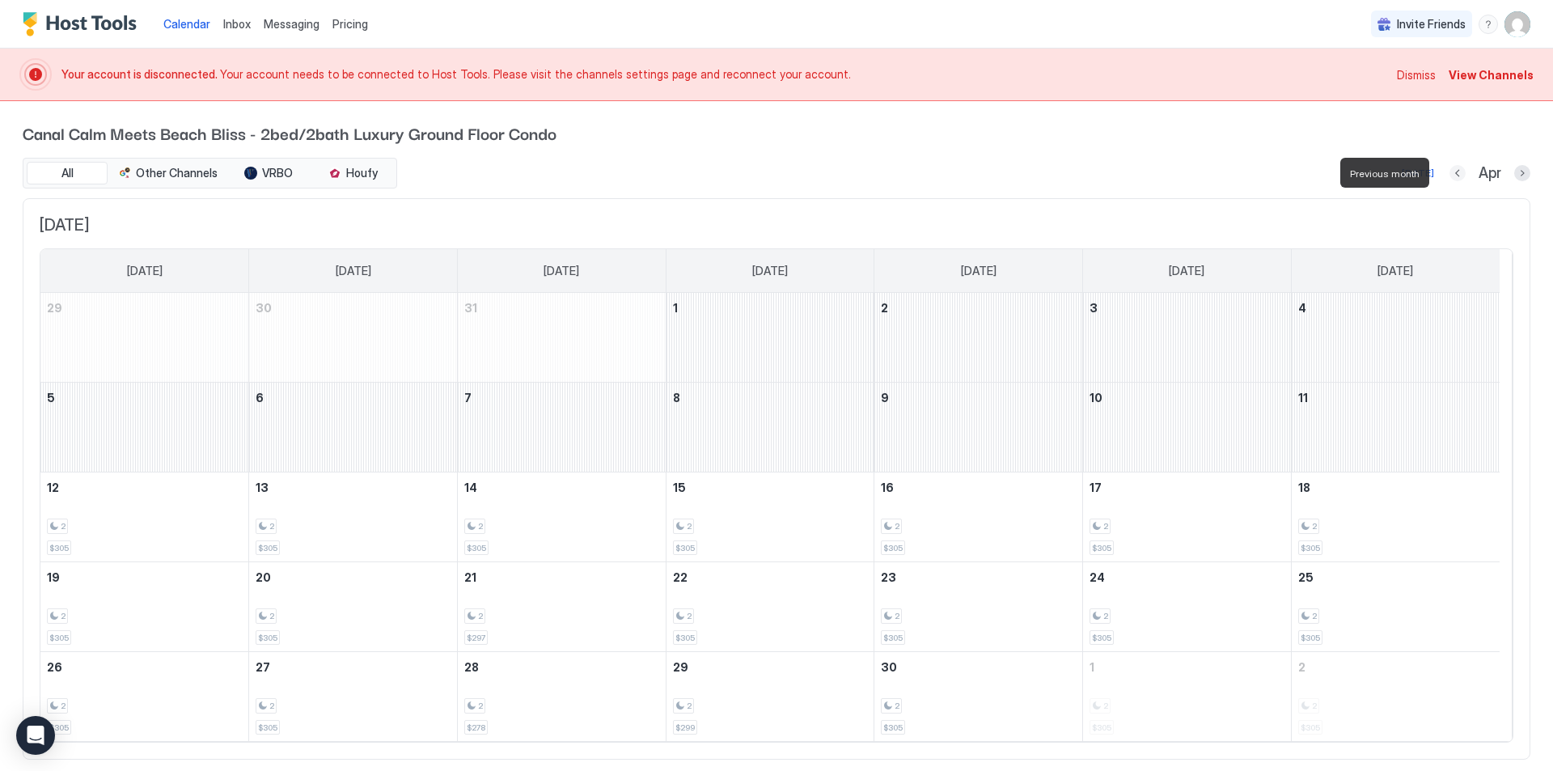
click at [1450, 174] on button "Previous month" at bounding box center [1458, 173] width 16 height 16
